Goal: Transaction & Acquisition: Obtain resource

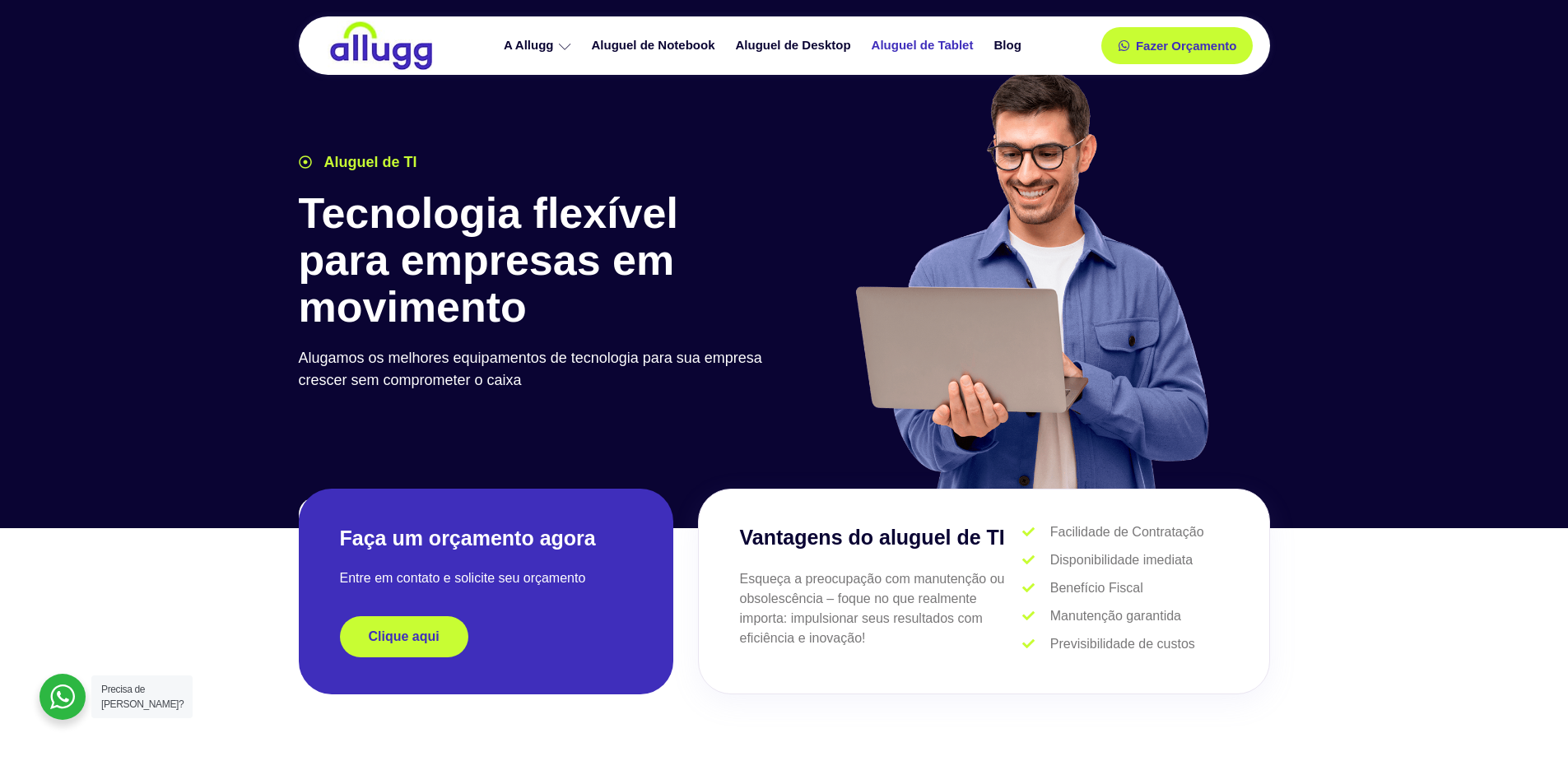
click at [939, 43] on link "Aluguel de Tablet" at bounding box center [924, 46] width 122 height 29
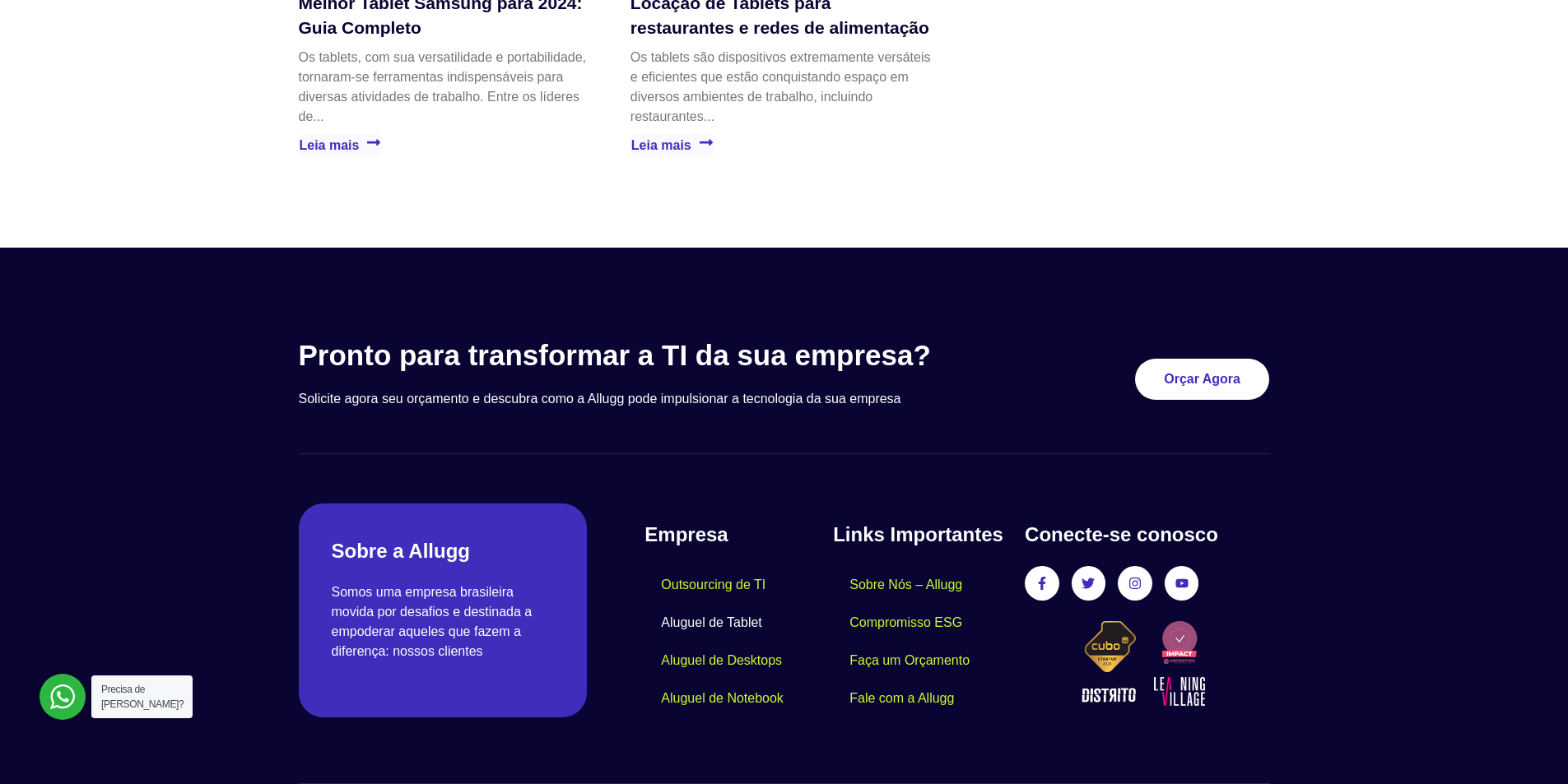
scroll to position [3523, 0]
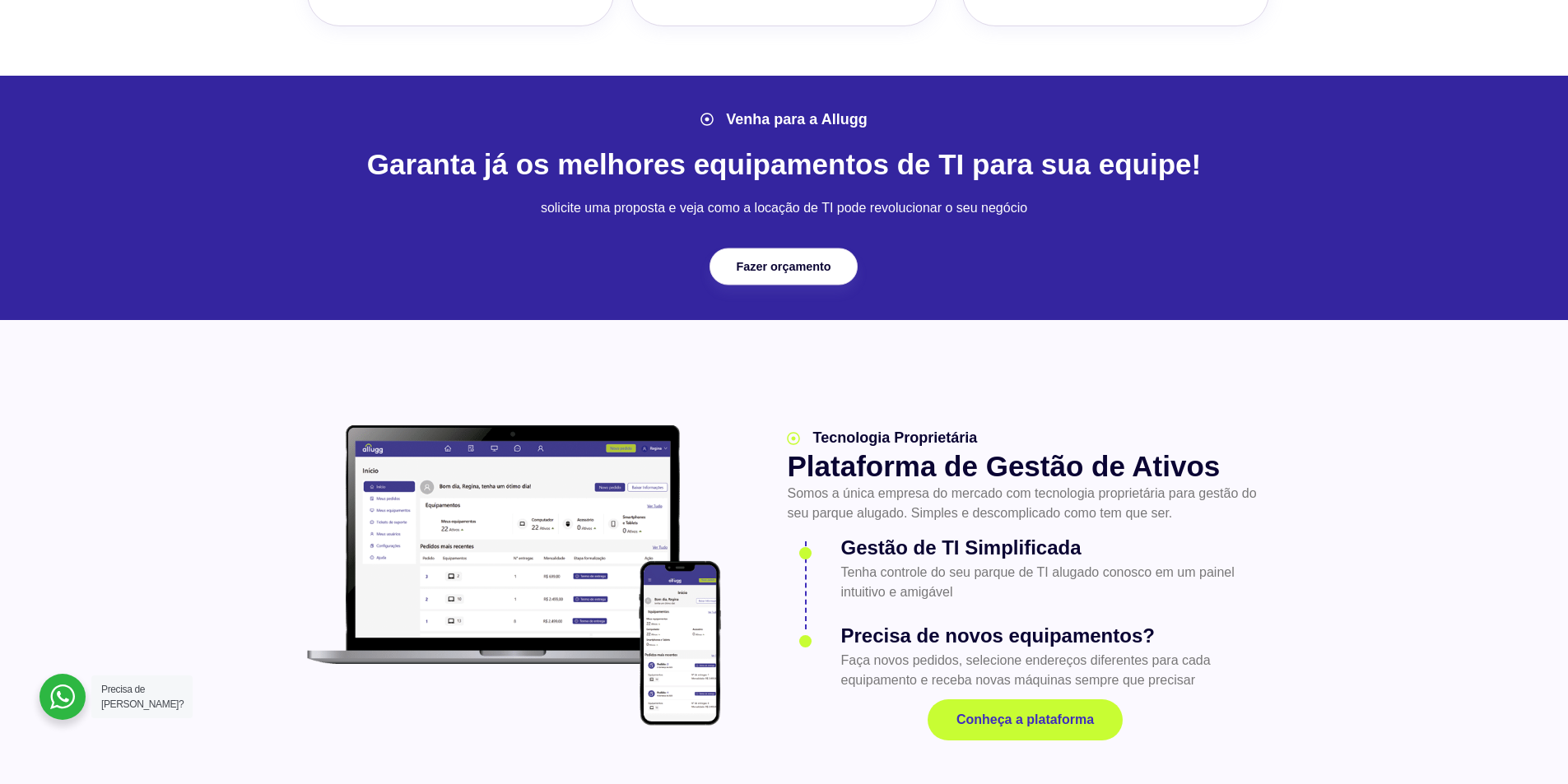
click at [795, 276] on link "Fazer orçamento" at bounding box center [783, 267] width 148 height 37
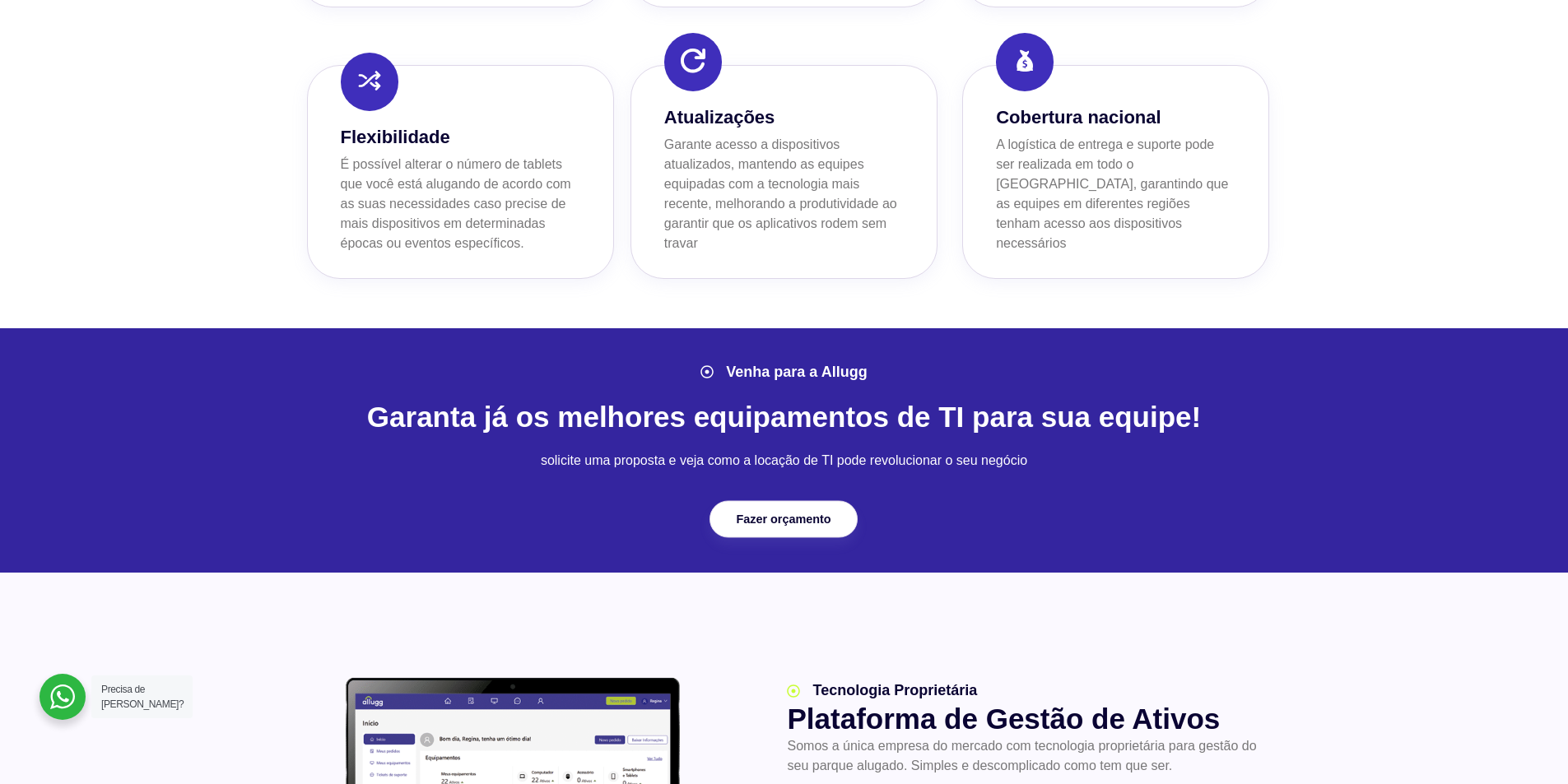
scroll to position [1481, 0]
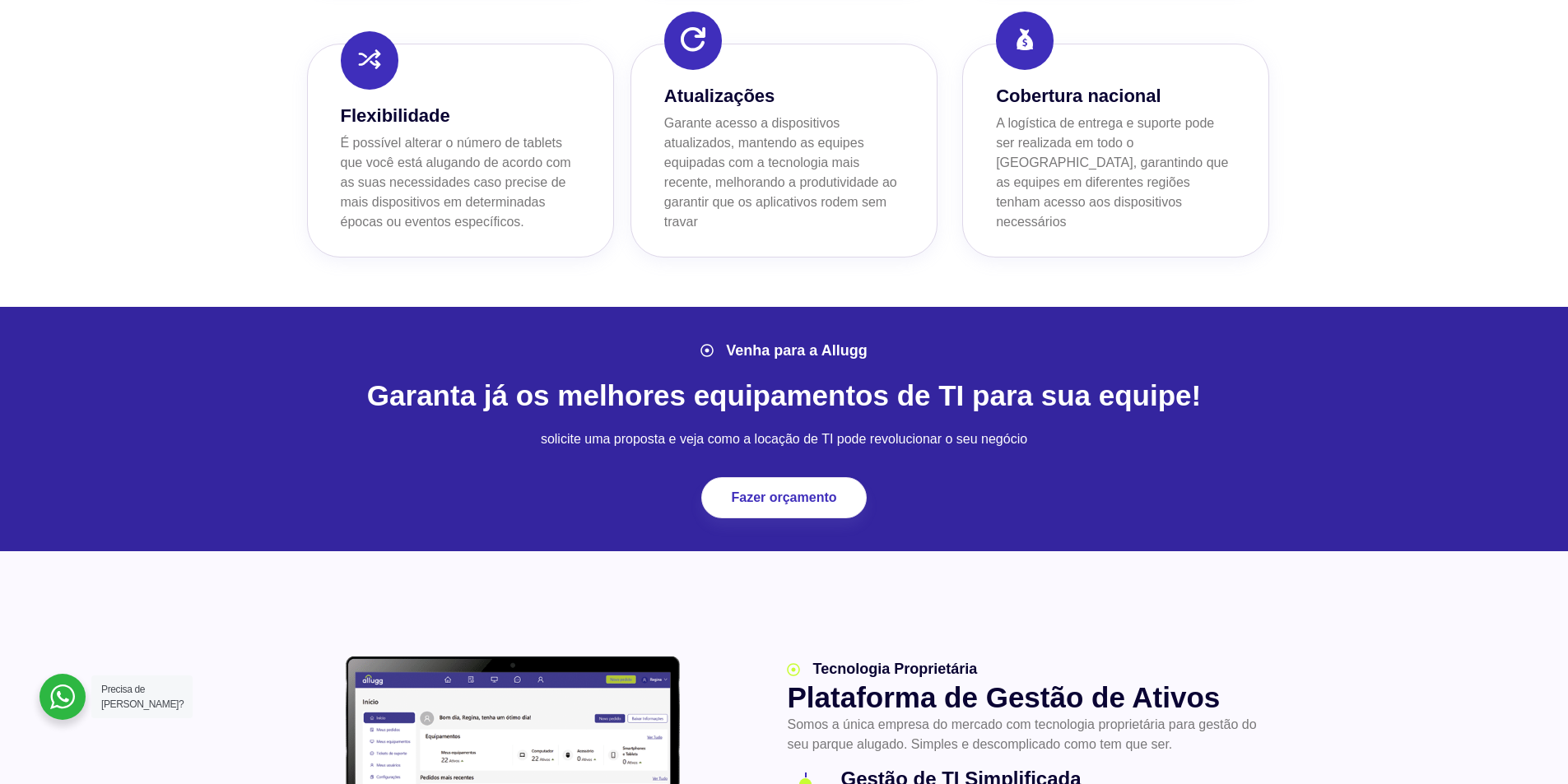
click at [57, 696] on div at bounding box center [62, 697] width 46 height 46
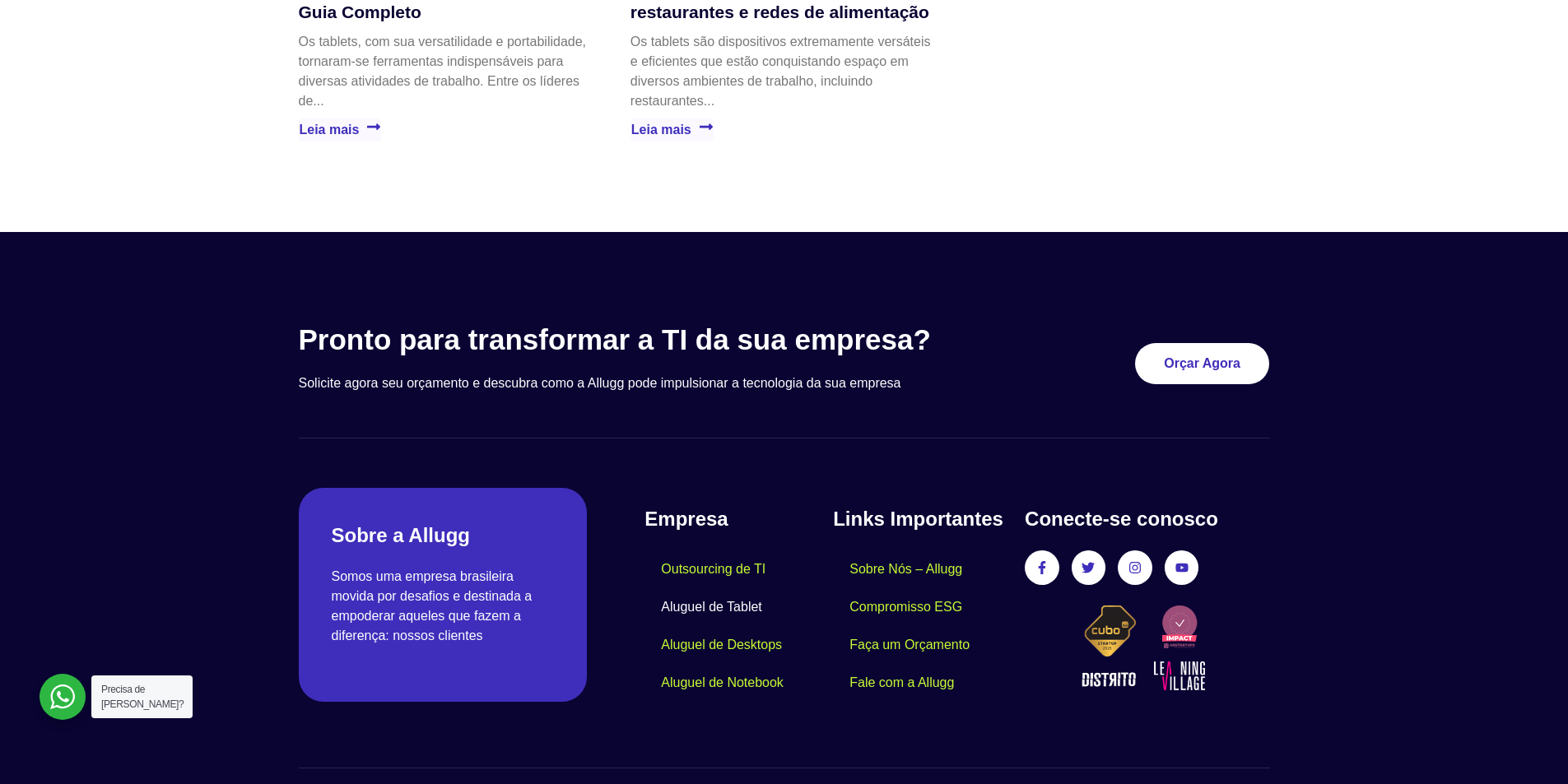
scroll to position [3523, 0]
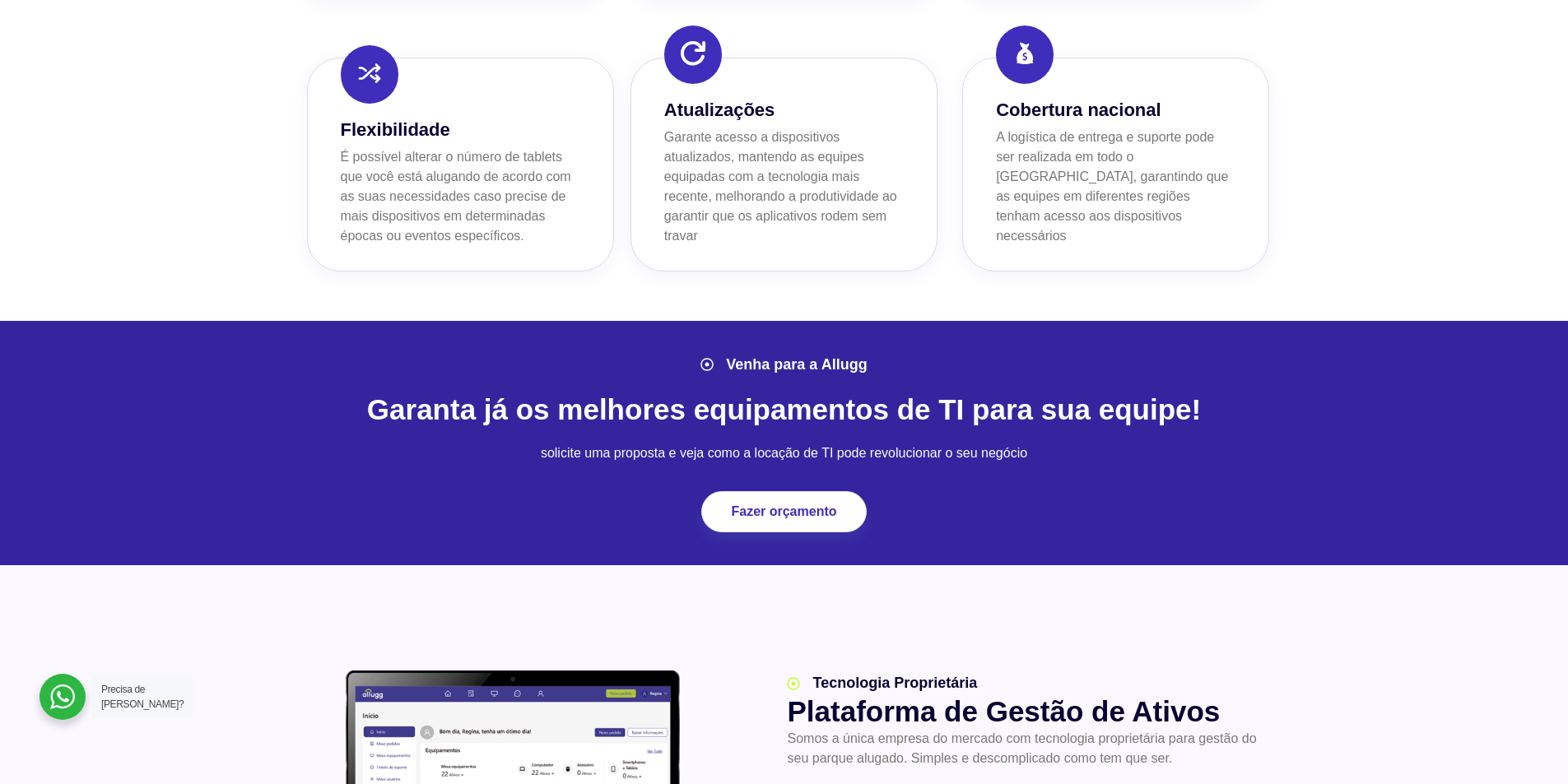
scroll to position [1466, 0]
